Goal: Task Accomplishment & Management: Manage account settings

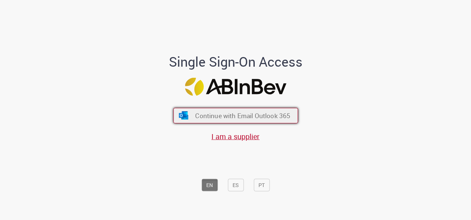
click at [240, 115] on span "Continue with Email Outlook 365" at bounding box center [242, 115] width 95 height 9
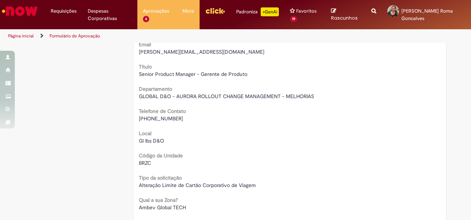
scroll to position [148, 0]
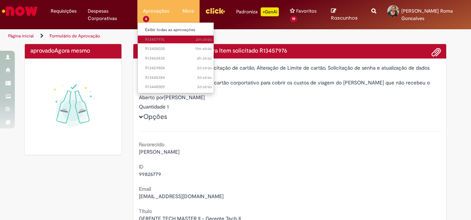
click at [161, 39] on span "2m atrás 2 minutos atrás R13457976" at bounding box center [178, 40] width 67 height 6
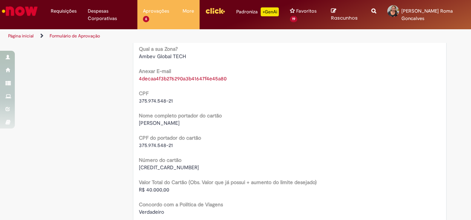
scroll to position [296, 0]
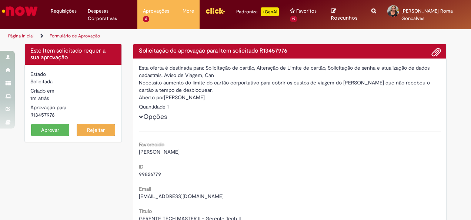
click at [54, 131] on button "Aprovar" at bounding box center [50, 130] width 38 height 13
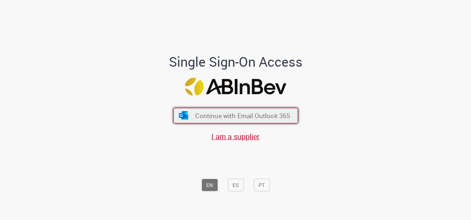
click at [229, 111] on button "Continue with Email Outlook 365" at bounding box center [235, 116] width 125 height 16
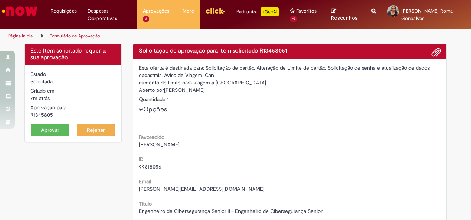
click at [58, 130] on button "Aprovar" at bounding box center [50, 130] width 38 height 13
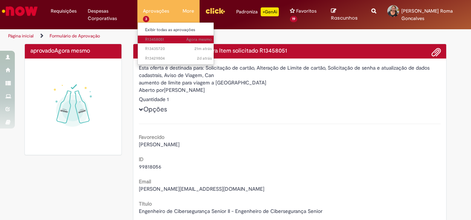
click at [155, 37] on span "Agora mesmo Agora mesmo R13458051" at bounding box center [178, 40] width 67 height 6
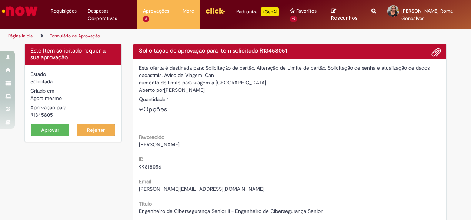
click at [52, 129] on button "Aprovar" at bounding box center [50, 130] width 38 height 13
